Goal: Find contact information: Find contact information

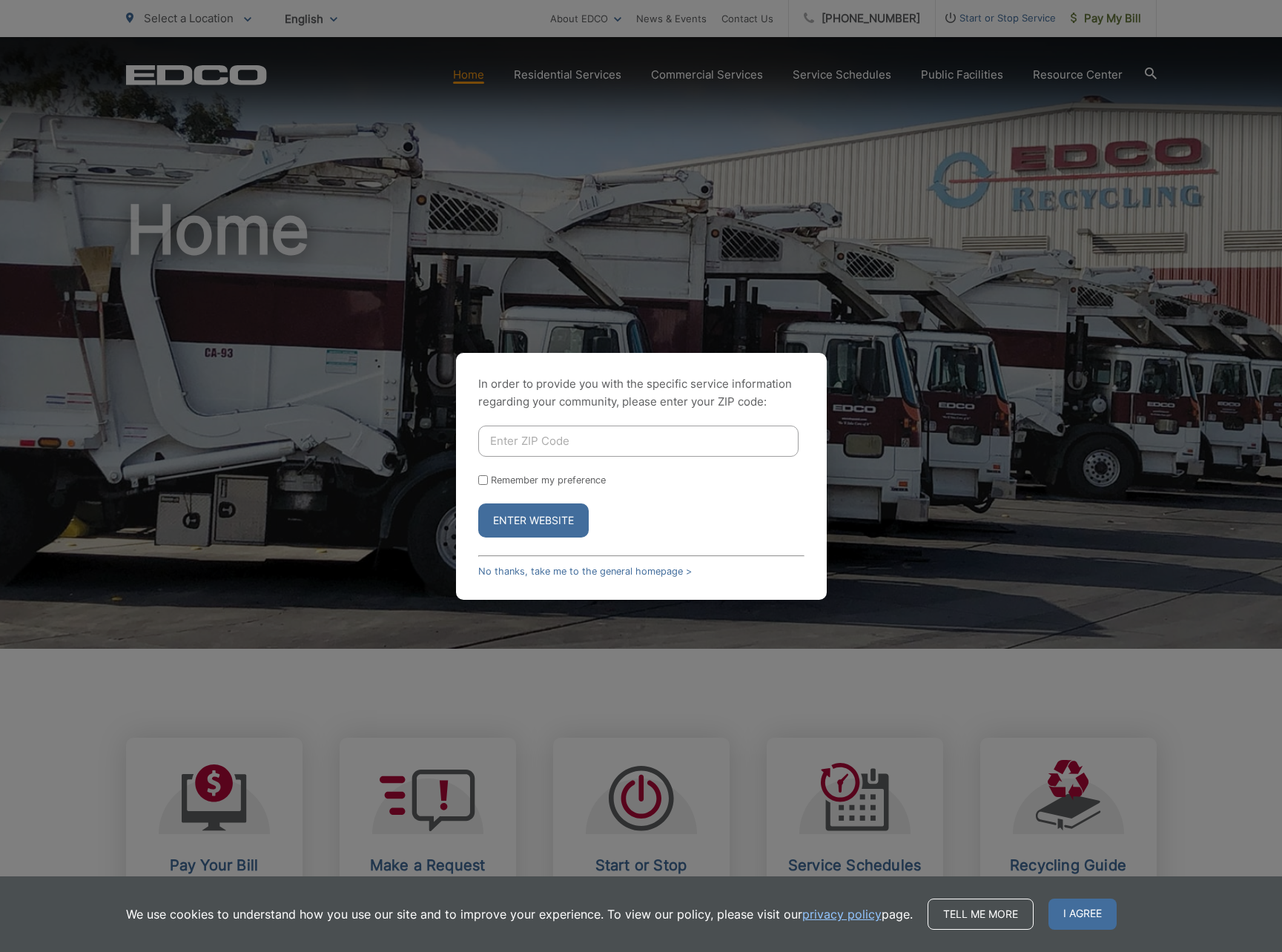
click at [547, 525] on button "Enter Website" at bounding box center [533, 521] width 111 height 34
click at [590, 433] on input "Enter ZIP Code" at bounding box center [638, 441] width 320 height 31
type input "92081"
click at [557, 518] on button "Enter Website" at bounding box center [533, 521] width 111 height 34
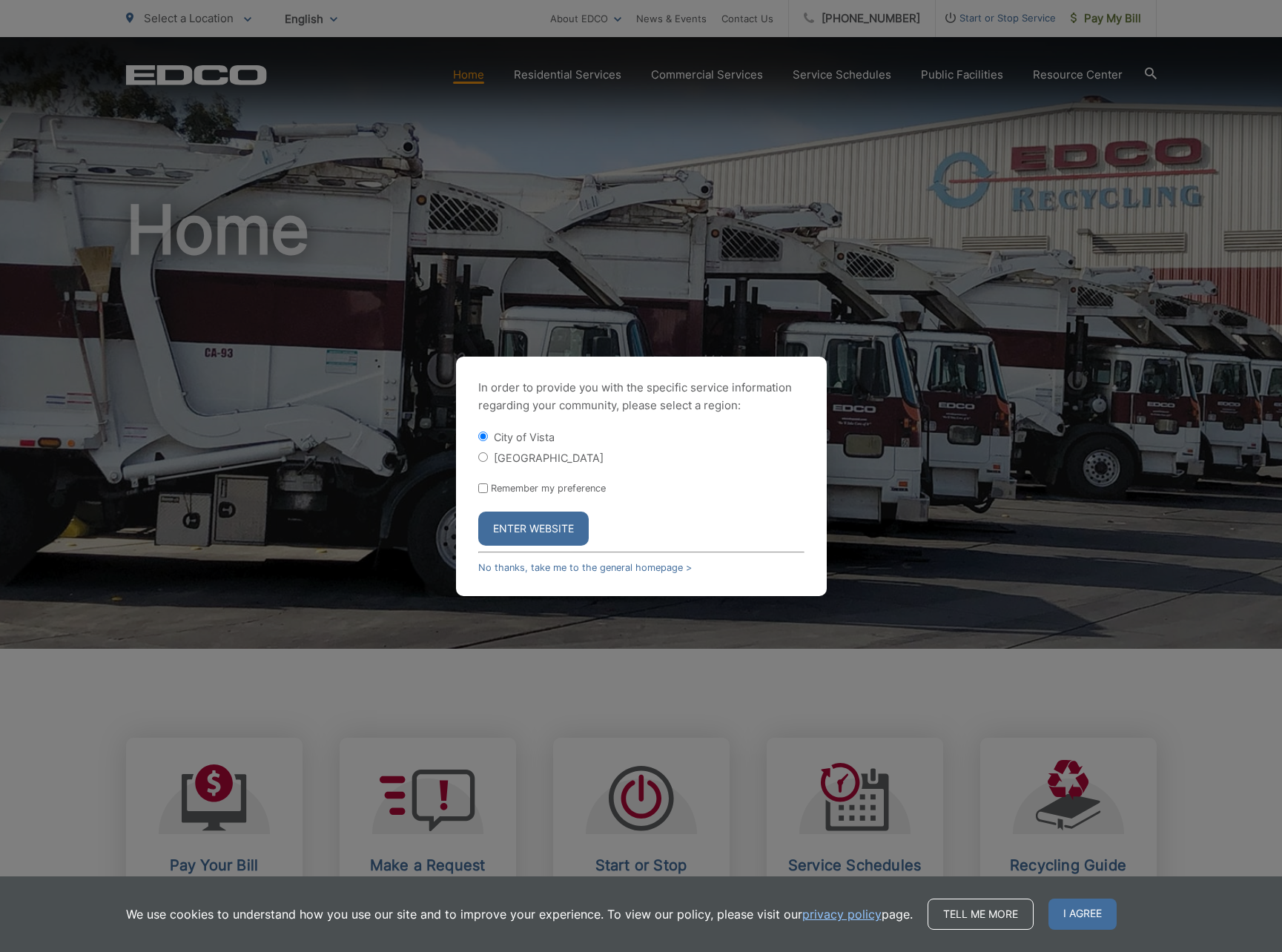
click at [521, 544] on button "Enter Website" at bounding box center [533, 529] width 111 height 34
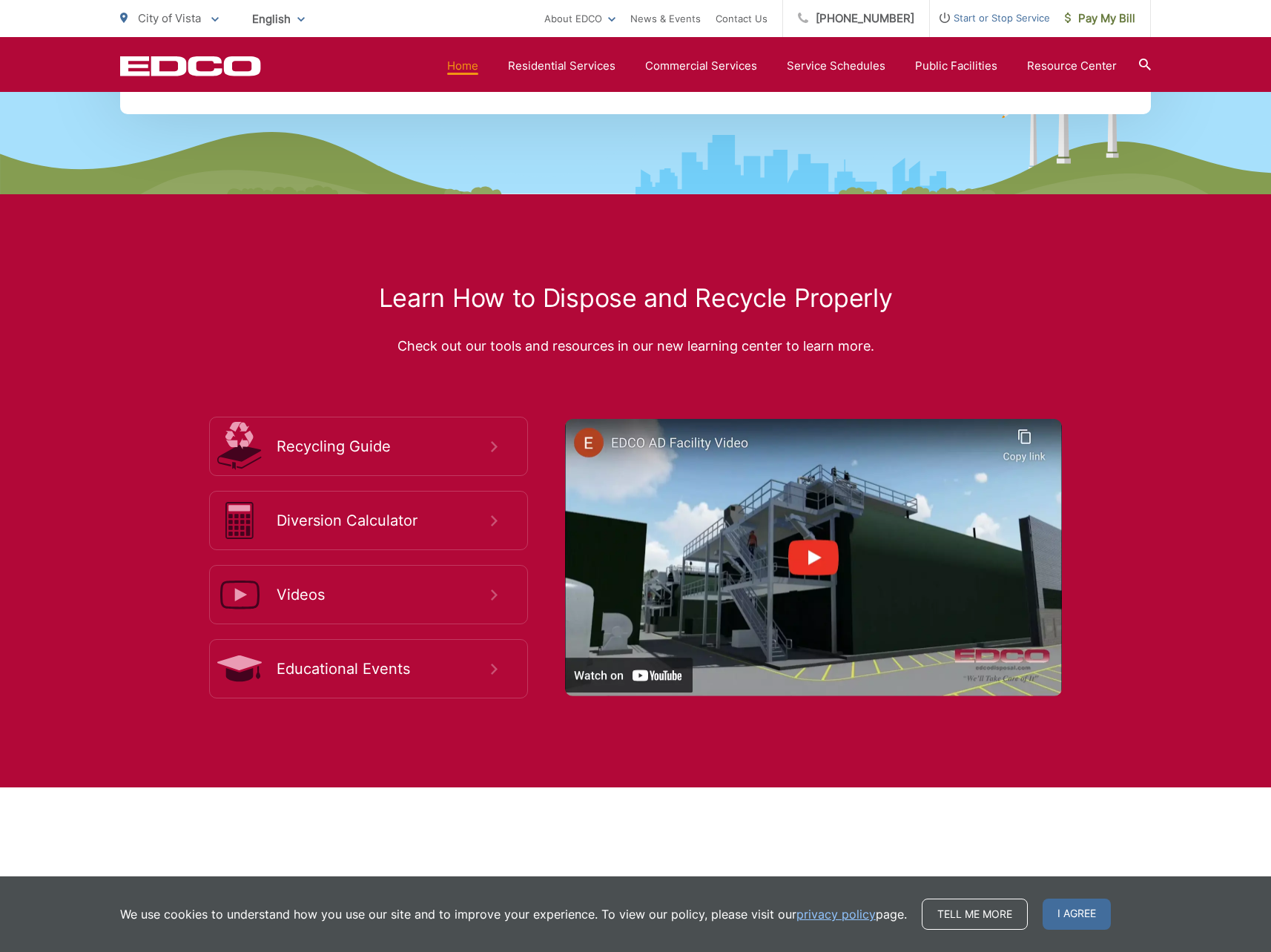
scroll to position [2894, 0]
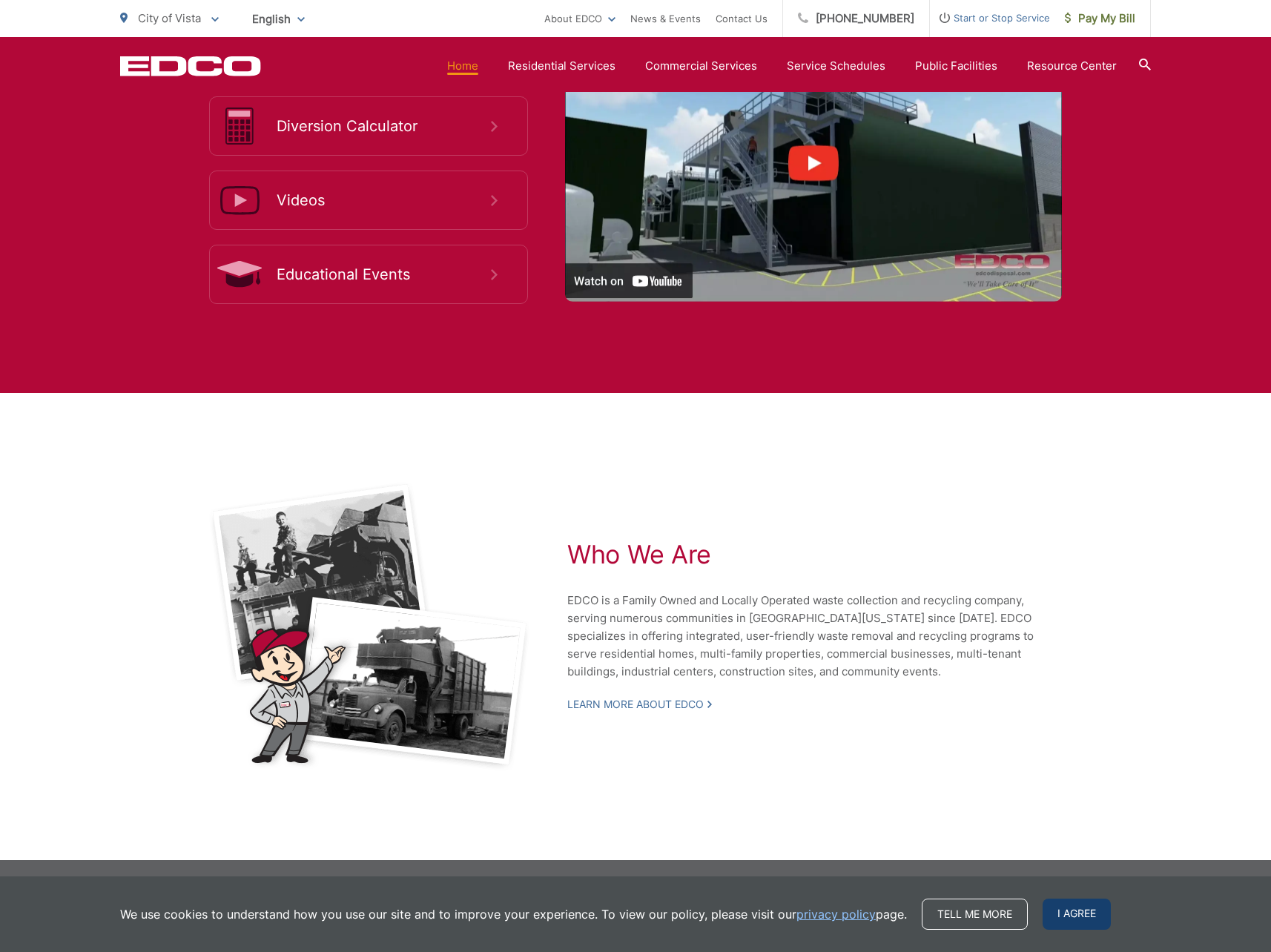
click at [1057, 912] on span "I agree" at bounding box center [1077, 914] width 68 height 31
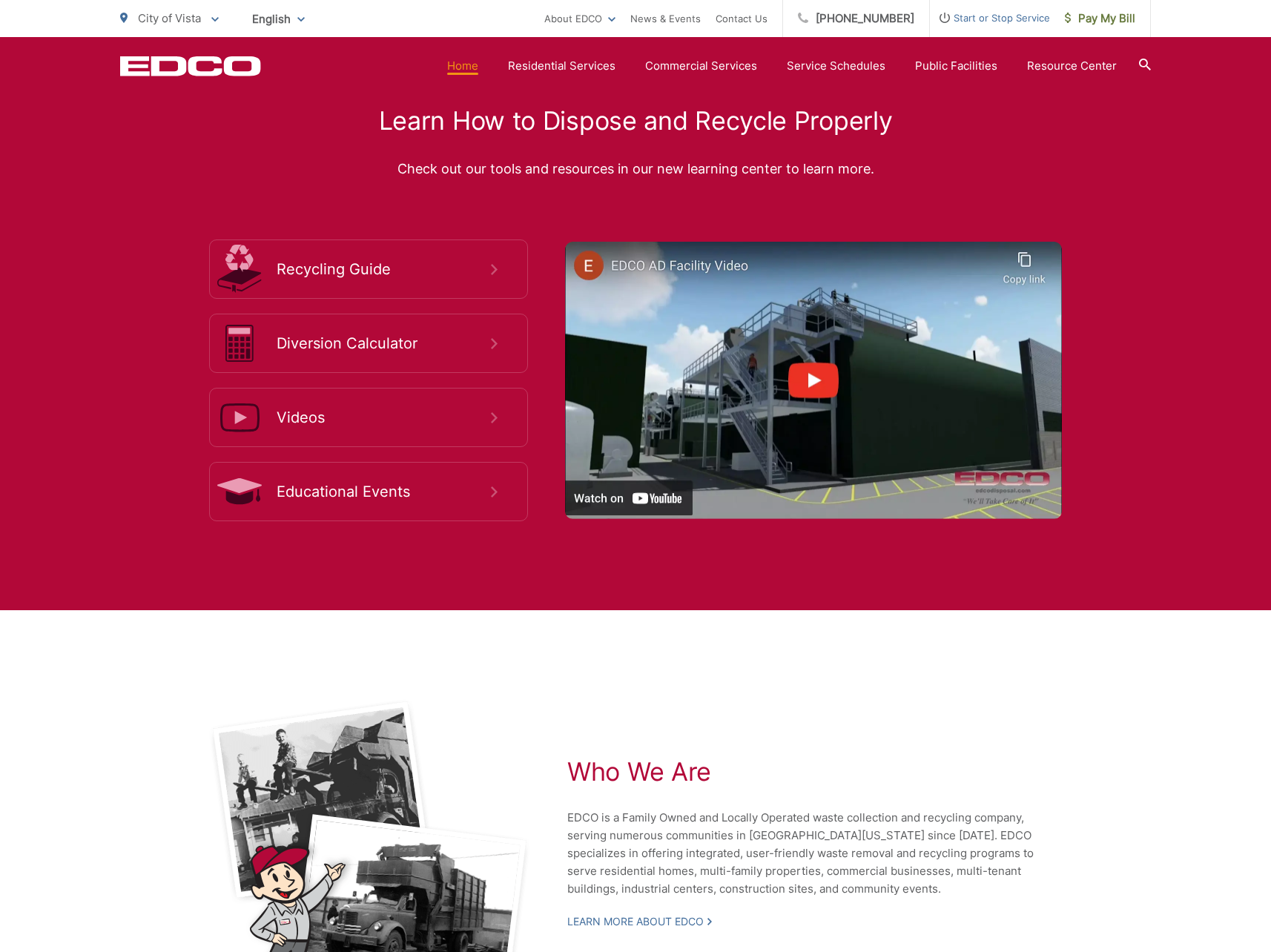
scroll to position [2671, 0]
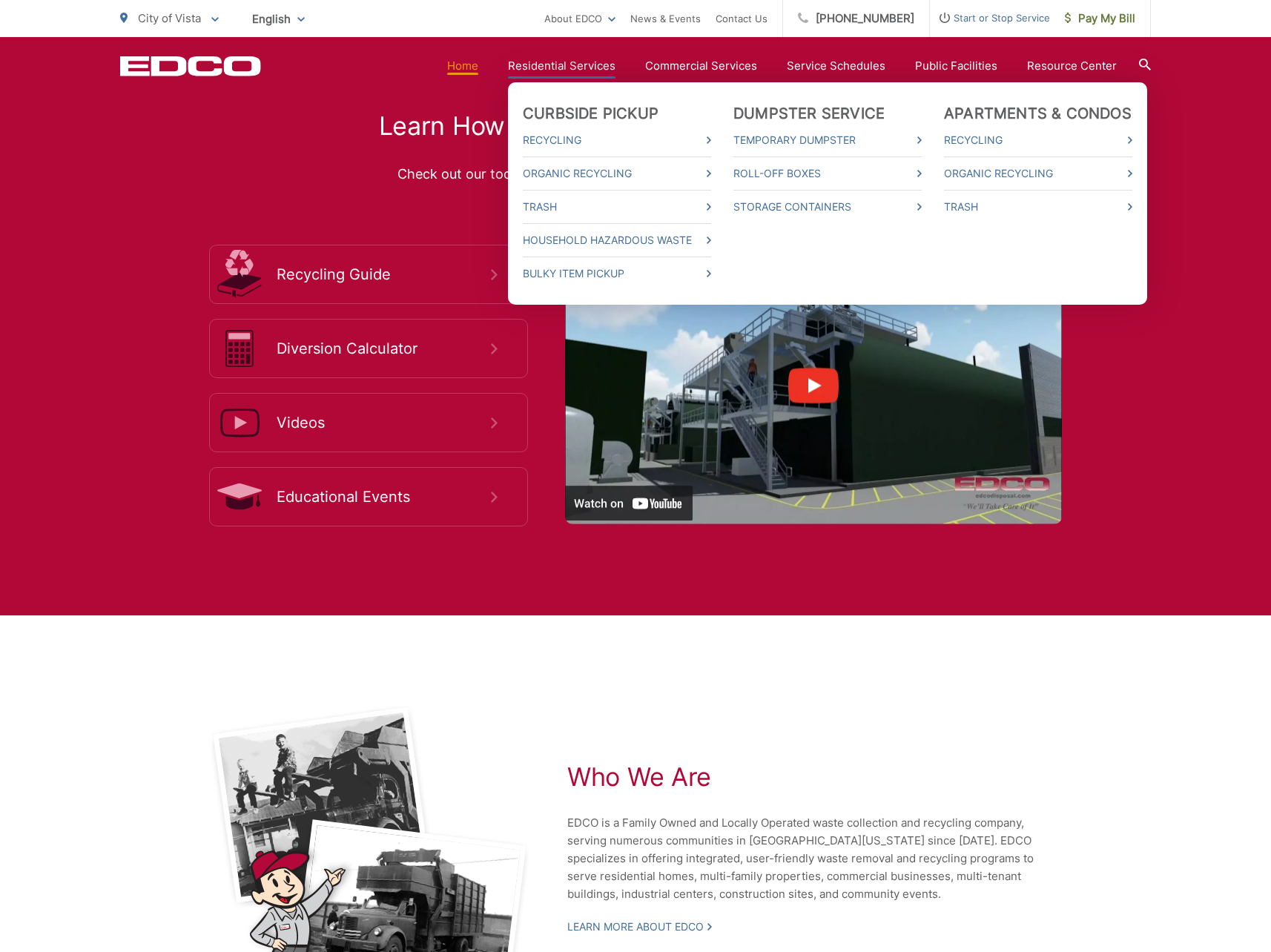
click at [599, 67] on link "Residential Services" at bounding box center [562, 66] width 108 height 18
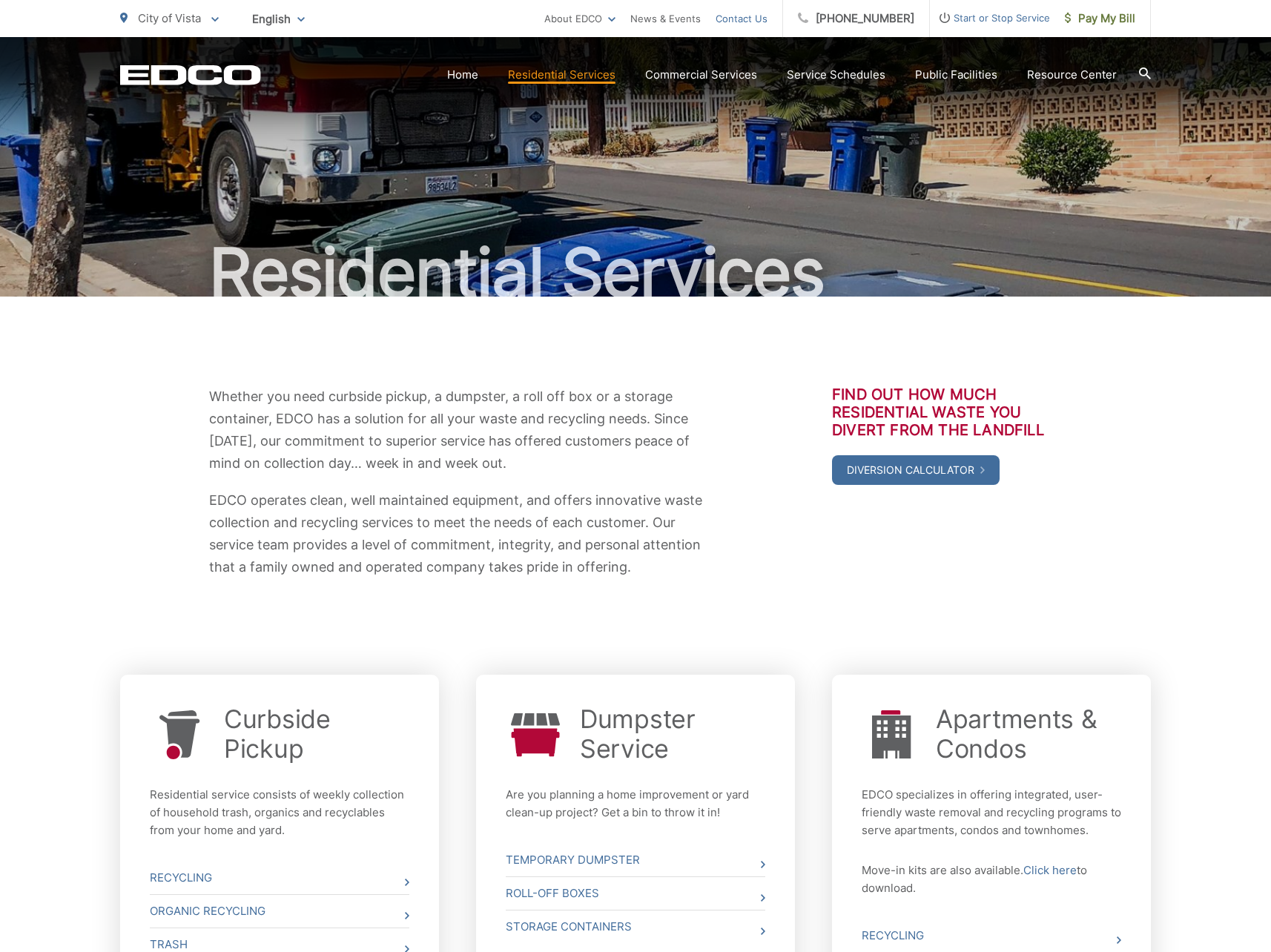
click at [764, 14] on link "Contact Us" at bounding box center [742, 18] width 52 height 18
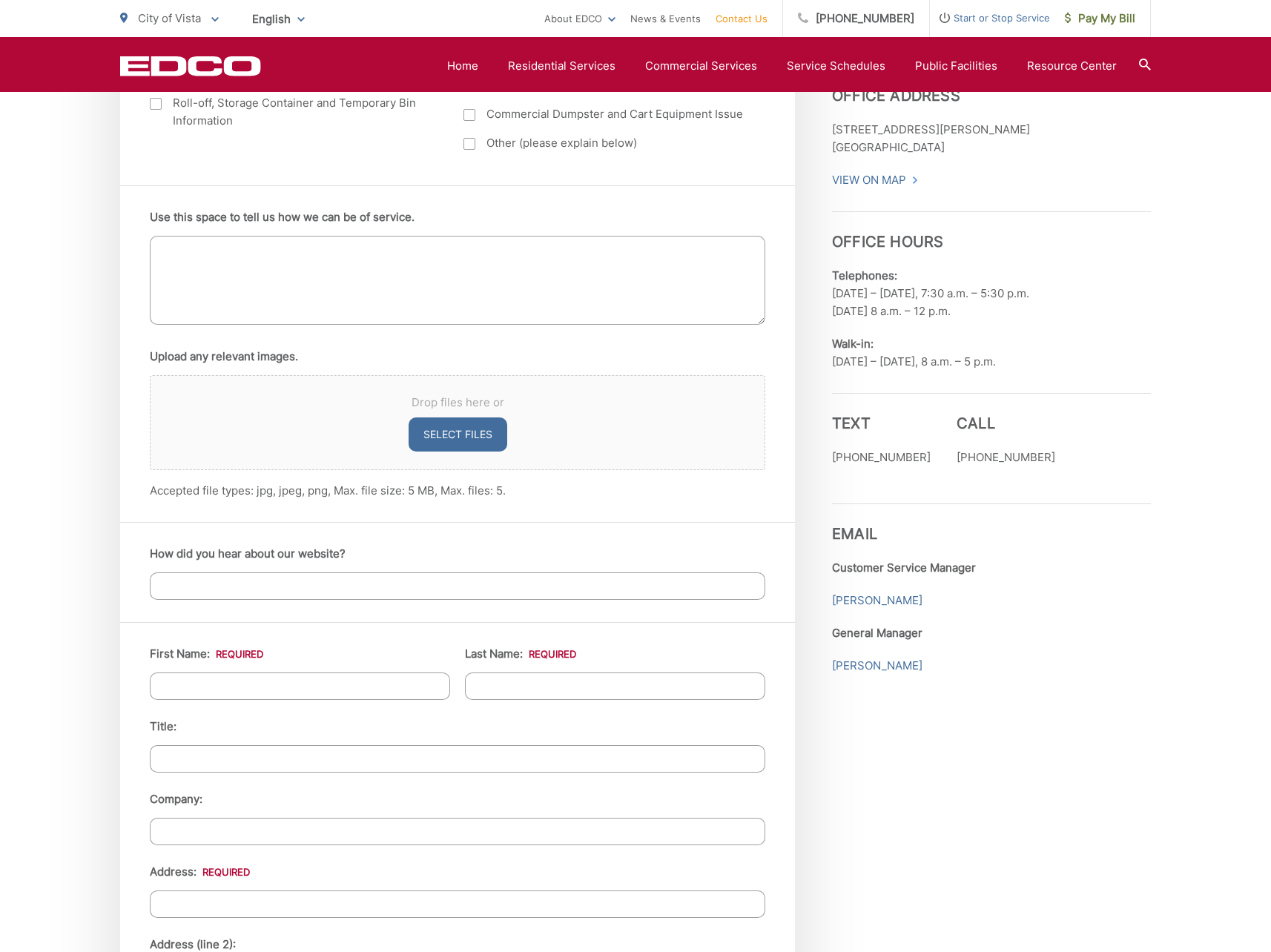
scroll to position [890, 0]
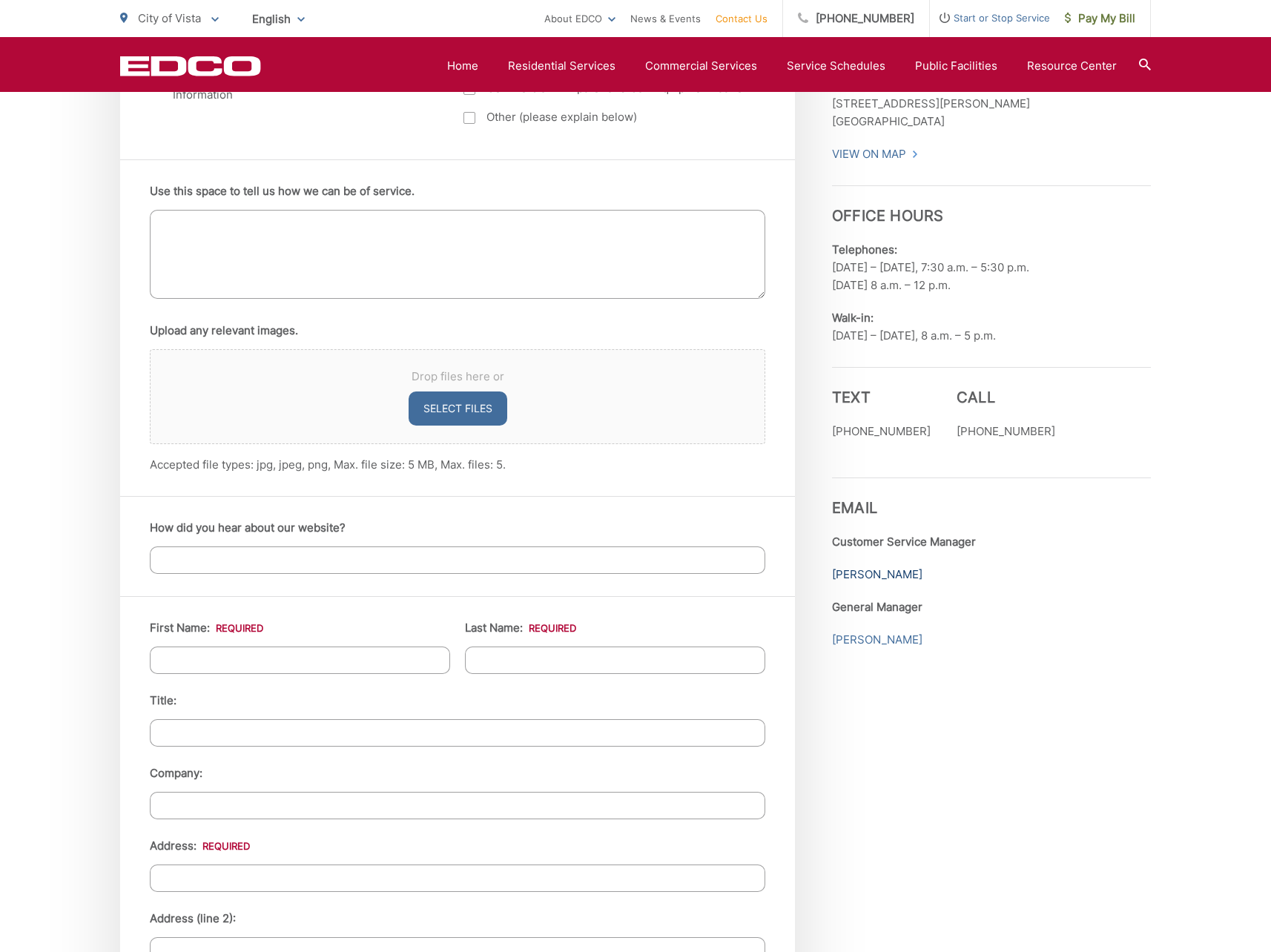
click at [853, 575] on link "[PERSON_NAME]" at bounding box center [877, 574] width 91 height 18
click at [1011, 697] on div "Employment Download Our Employment Application Pay-by-Phone [PHONE_NUMBER] EDCO…" at bounding box center [991, 668] width 319 height 1869
click at [908, 648] on link "[PERSON_NAME]" at bounding box center [877, 640] width 91 height 18
click at [992, 706] on div "Employment Download Our Employment Application Pay-by-Phone [PHONE_NUMBER] EDCO…" at bounding box center [991, 668] width 319 height 1869
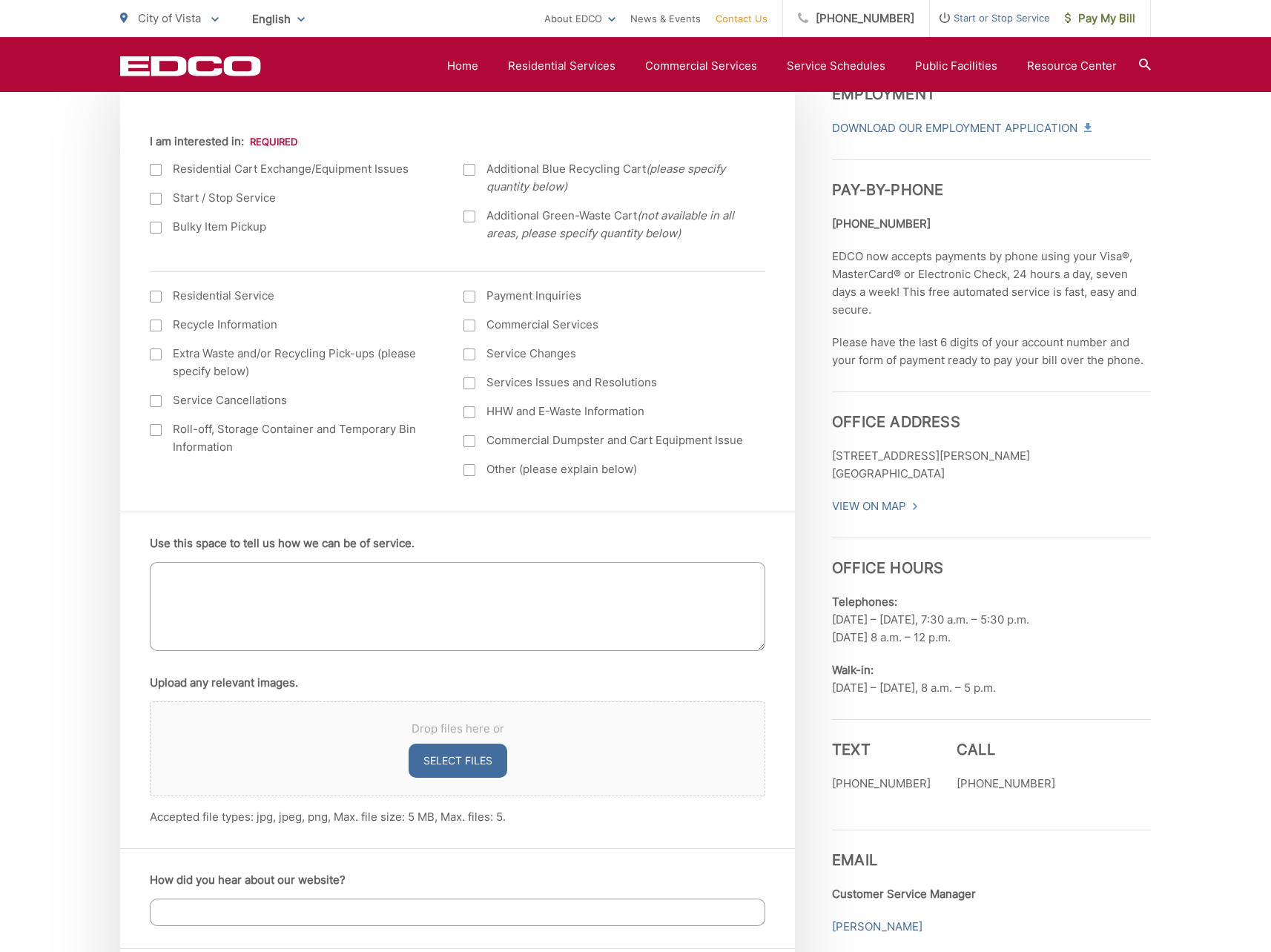
scroll to position [668, 0]
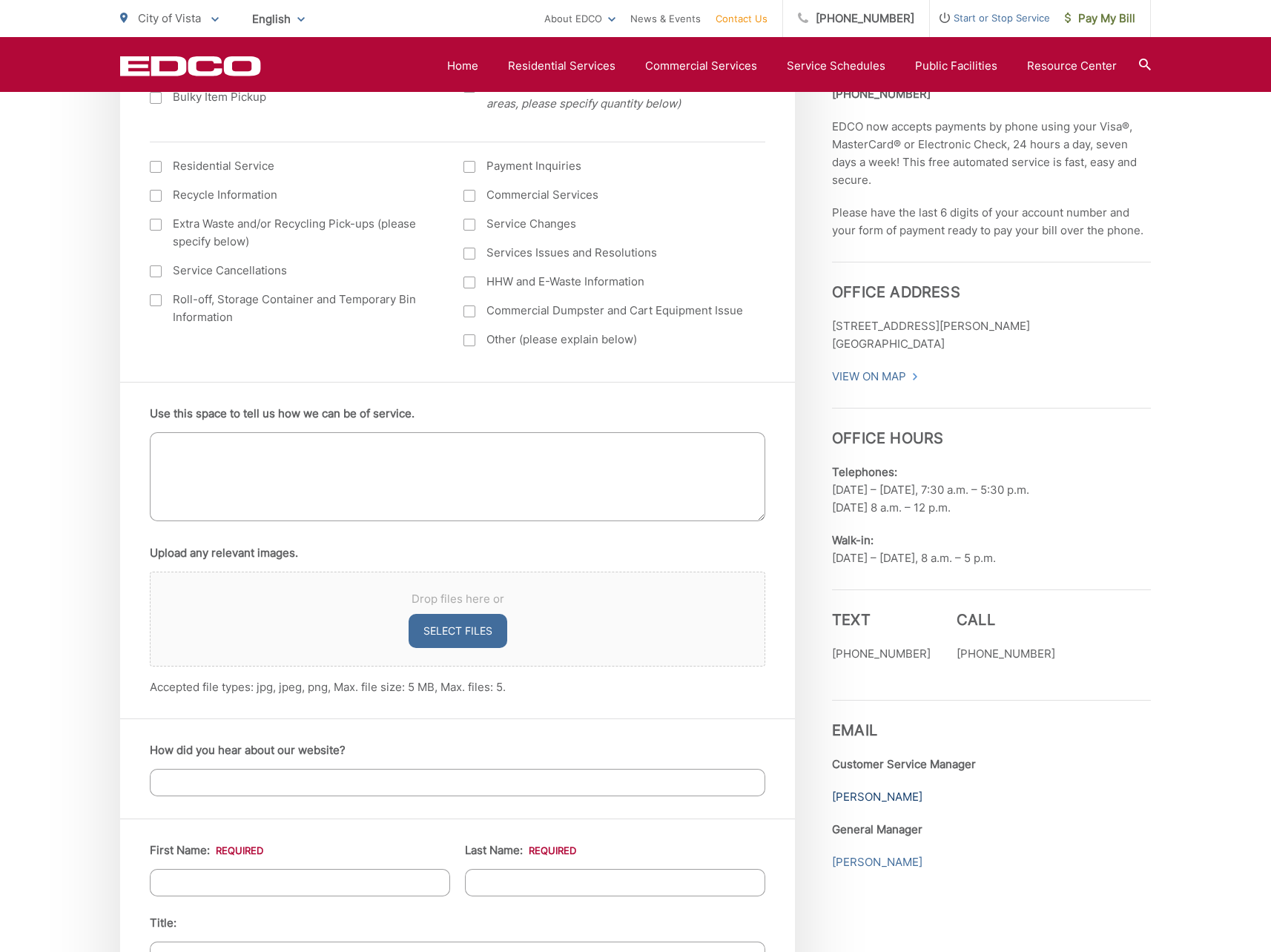
click at [905, 798] on link "[PERSON_NAME]" at bounding box center [877, 797] width 91 height 18
click at [783, 10] on ul "About EDCO Careers News & Events Contact Us" at bounding box center [664, 18] width 238 height 37
click at [767, 18] on link "Contact Us" at bounding box center [742, 18] width 52 height 18
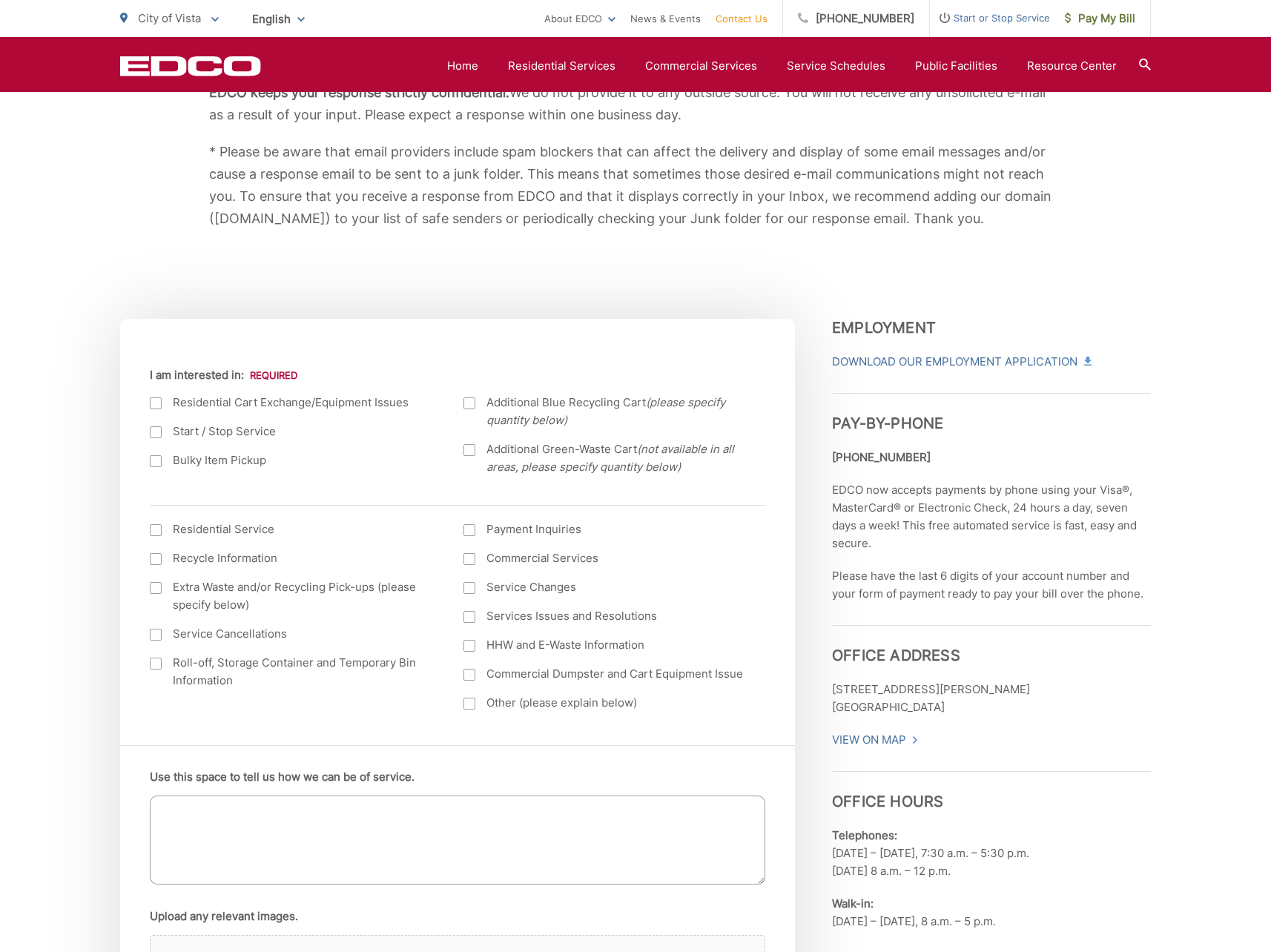
scroll to position [74, 0]
